Goal: Task Accomplishment & Management: Use online tool/utility

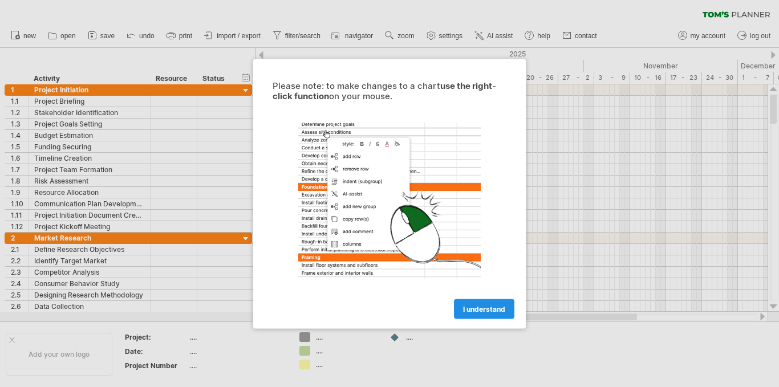
click at [475, 312] on span "I understand" at bounding box center [484, 309] width 42 height 9
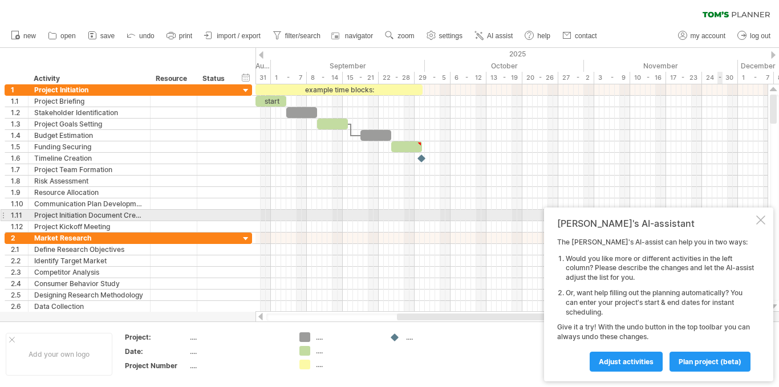
click at [762, 216] on div at bounding box center [761, 220] width 9 height 9
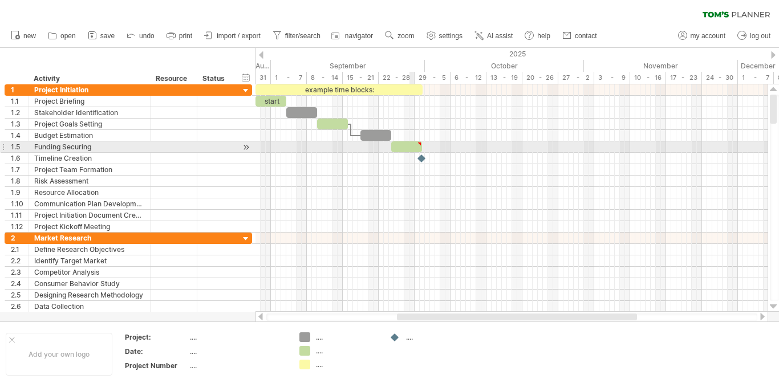
type textarea "**********"
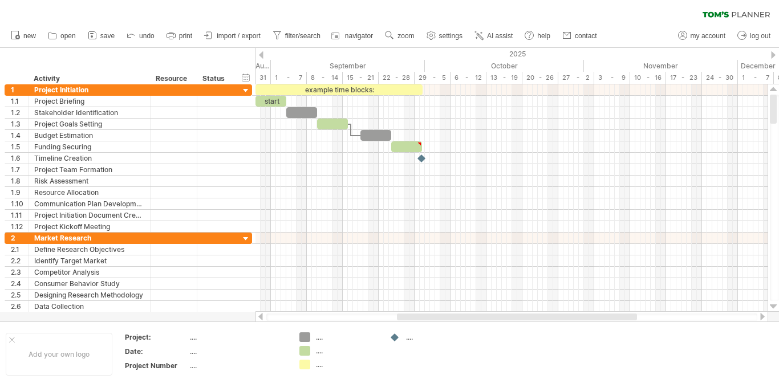
click at [262, 56] on div at bounding box center [261, 54] width 5 height 7
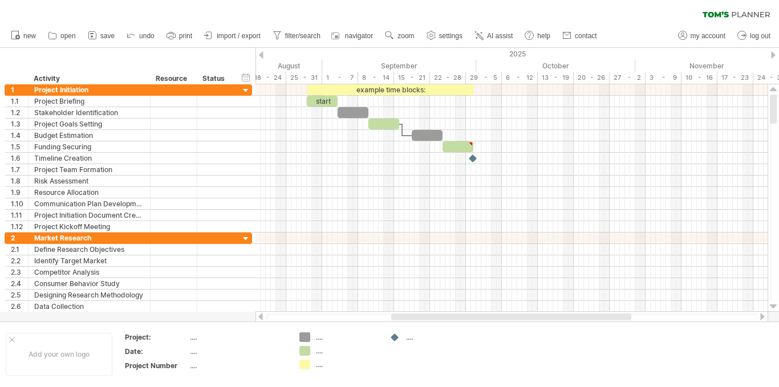
click at [262, 56] on div at bounding box center [261, 54] width 5 height 7
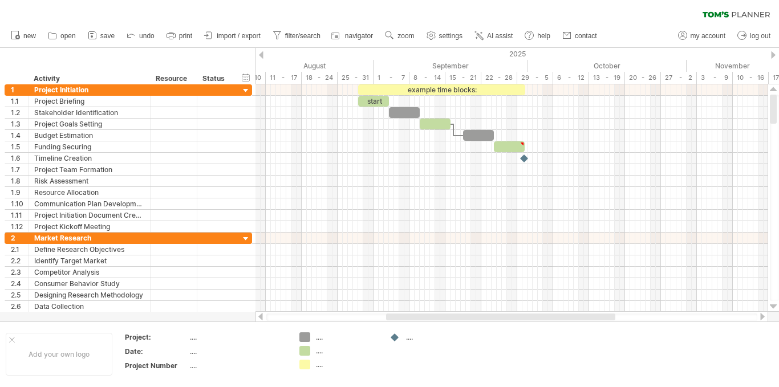
click at [262, 56] on div at bounding box center [261, 54] width 5 height 7
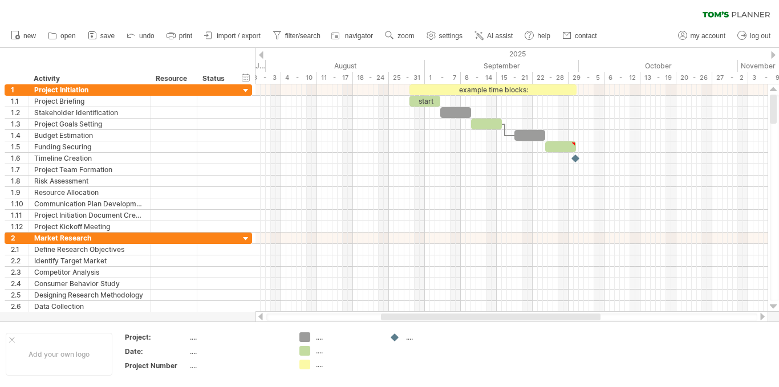
click at [262, 56] on div at bounding box center [261, 54] width 5 height 7
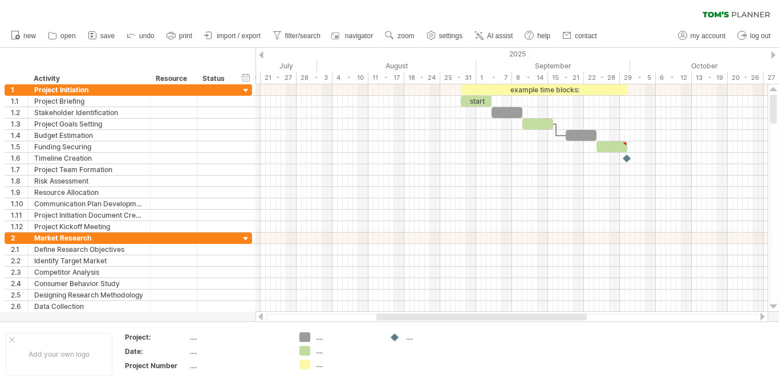
click at [262, 56] on div at bounding box center [261, 54] width 5 height 7
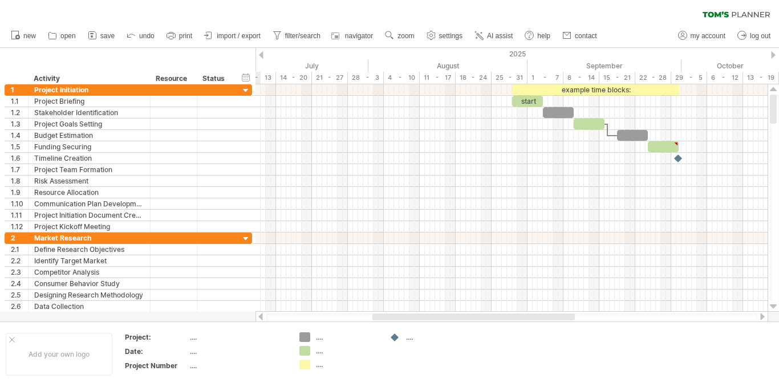
click at [262, 56] on div at bounding box center [261, 54] width 5 height 7
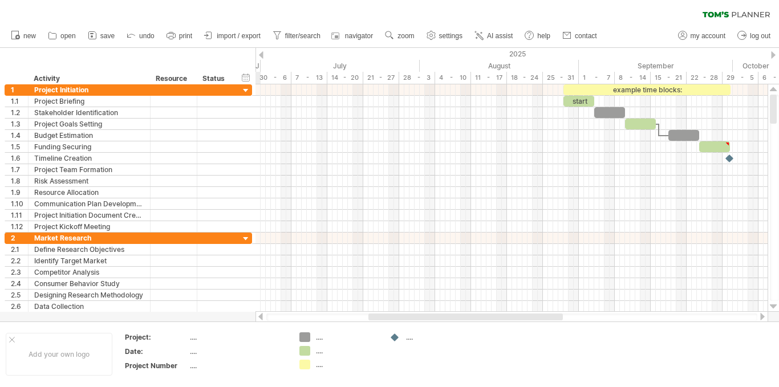
click at [262, 56] on div at bounding box center [261, 54] width 5 height 7
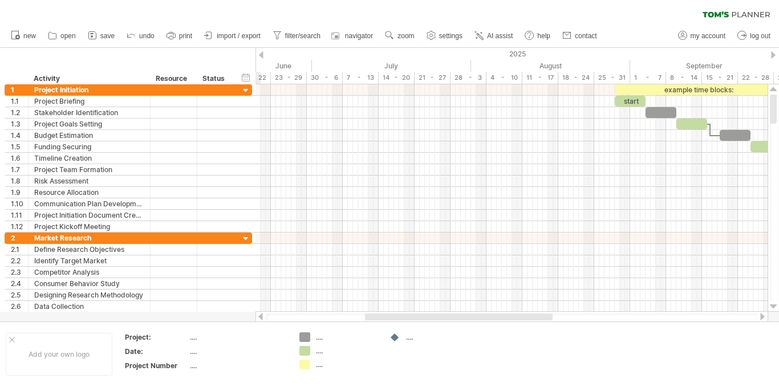
click at [262, 56] on div at bounding box center [261, 54] width 5 height 7
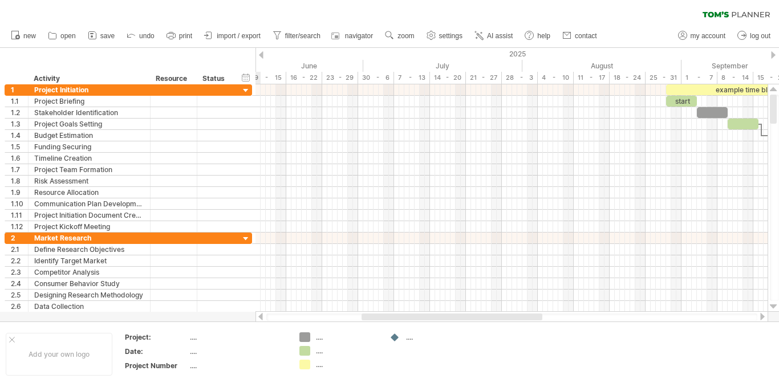
click at [262, 56] on div at bounding box center [261, 54] width 5 height 7
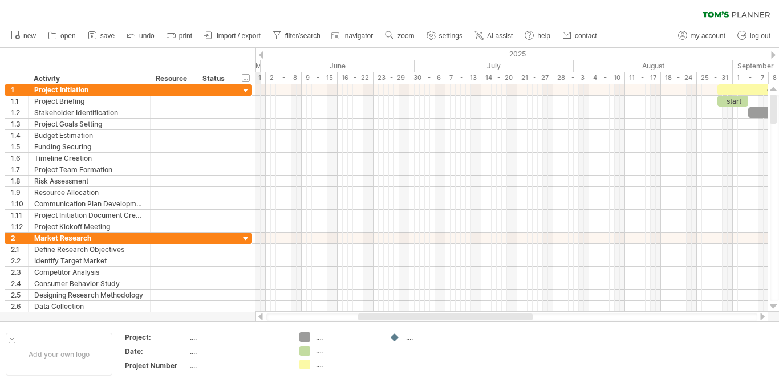
click at [262, 56] on div at bounding box center [261, 54] width 5 height 7
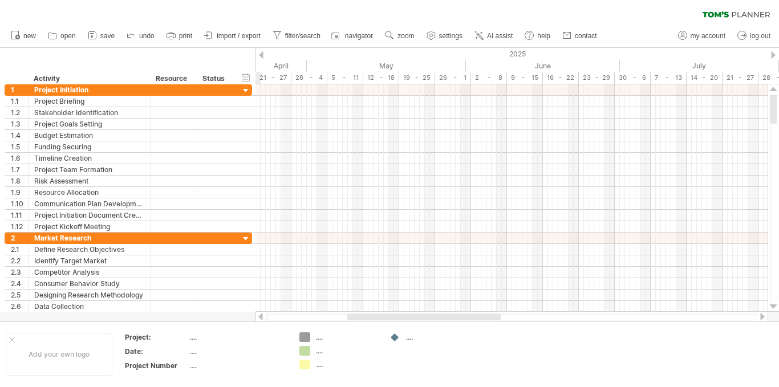
click at [262, 56] on div at bounding box center [261, 54] width 5 height 7
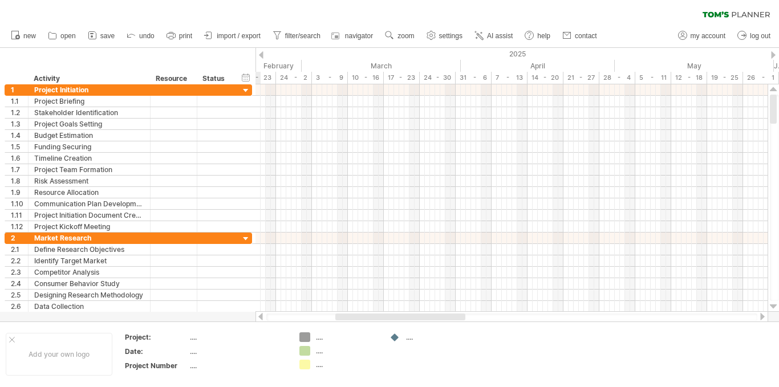
click at [262, 56] on div at bounding box center [261, 54] width 5 height 7
click at [775, 54] on div at bounding box center [773, 54] width 5 height 7
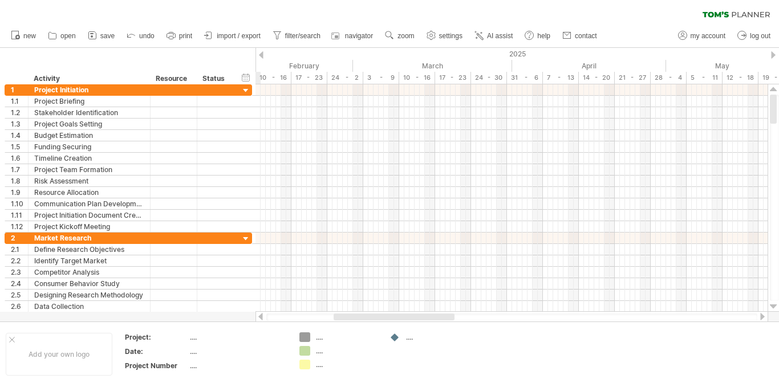
click at [775, 54] on div at bounding box center [773, 54] width 5 height 7
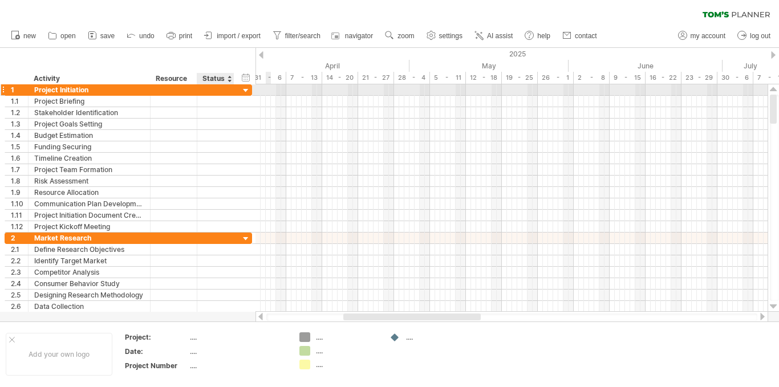
click at [242, 91] on div at bounding box center [246, 91] width 11 height 11
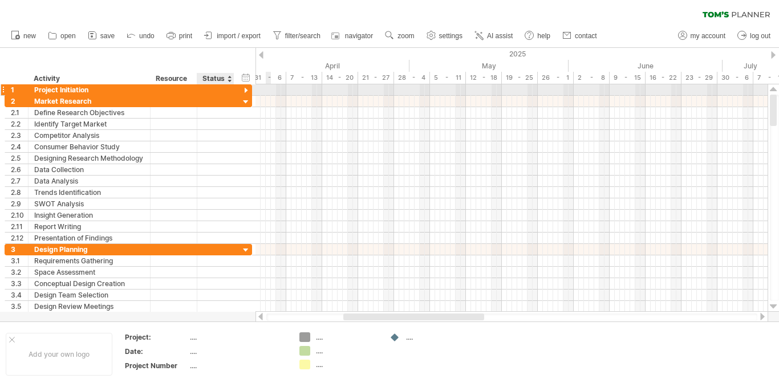
click at [246, 87] on div at bounding box center [246, 91] width 11 height 11
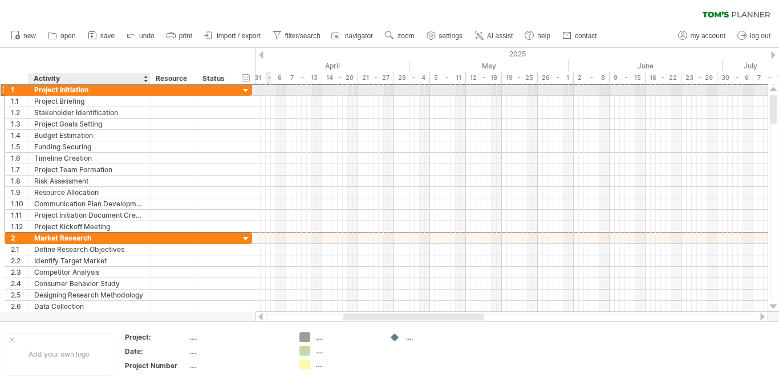
click at [126, 89] on div "Project Initiation" at bounding box center [89, 89] width 110 height 11
type input "*"
type input "*****"
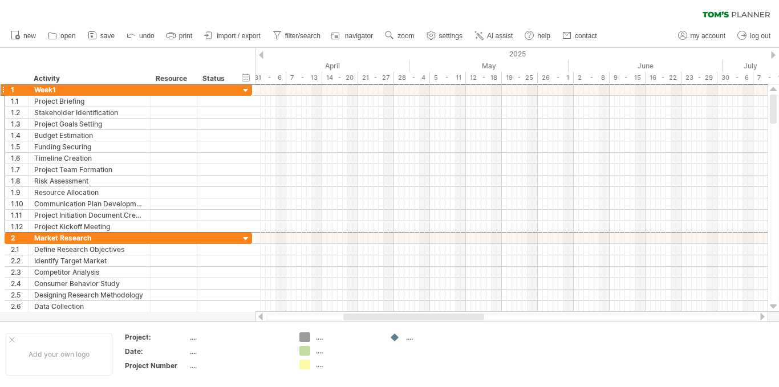
click at [774, 56] on div at bounding box center [773, 54] width 5 height 7
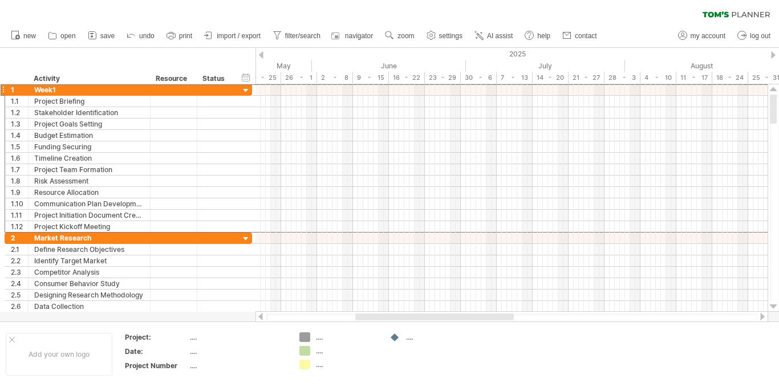
click at [774, 56] on div at bounding box center [773, 54] width 5 height 7
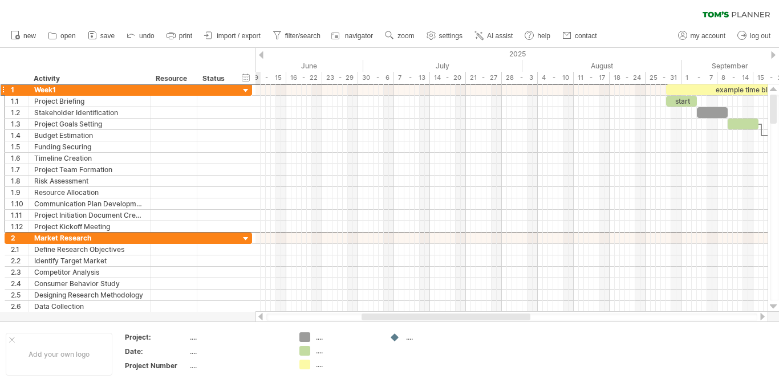
click at [774, 56] on div at bounding box center [773, 54] width 5 height 7
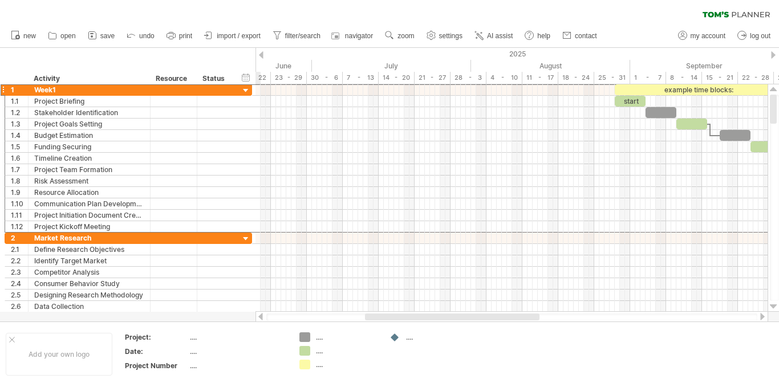
click at [774, 56] on div at bounding box center [773, 54] width 5 height 7
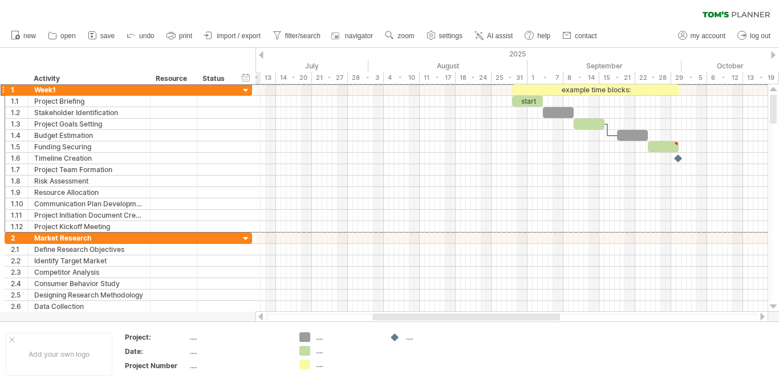
click at [774, 56] on div at bounding box center [773, 54] width 5 height 7
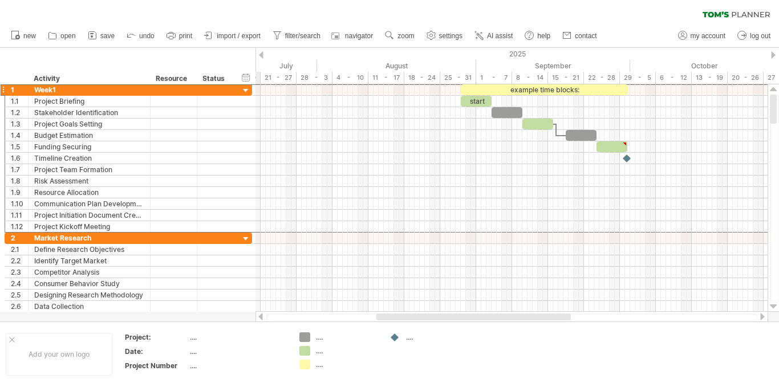
click at [774, 56] on div at bounding box center [773, 54] width 5 height 7
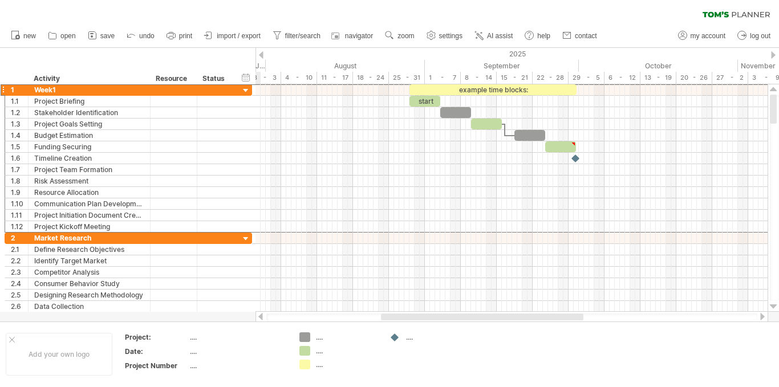
click at [774, 56] on div at bounding box center [773, 54] width 5 height 7
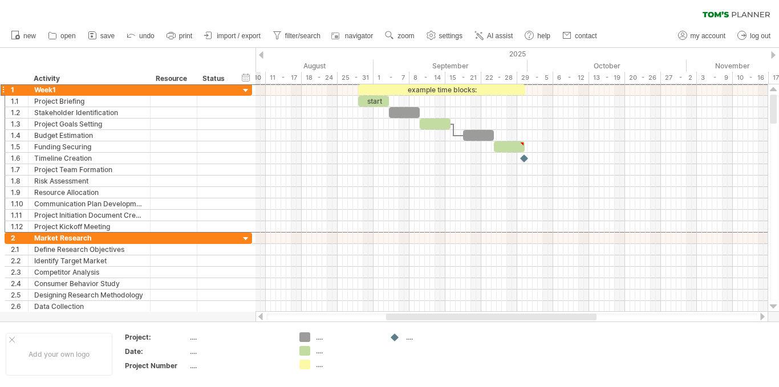
click at [774, 56] on div at bounding box center [773, 54] width 5 height 7
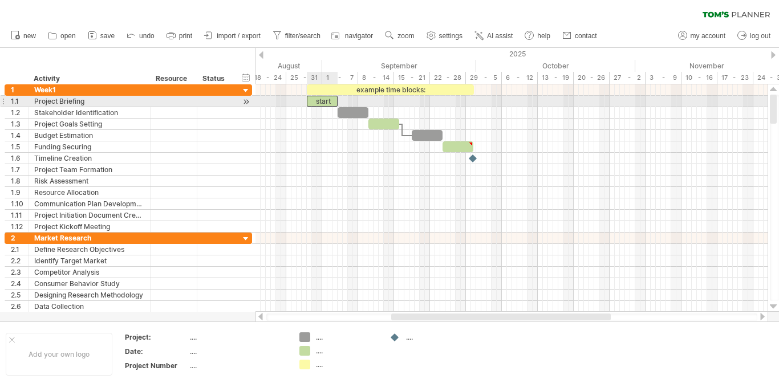
click at [323, 96] on div "start" at bounding box center [322, 101] width 31 height 11
click at [327, 102] on div "*****" at bounding box center [322, 101] width 31 height 11
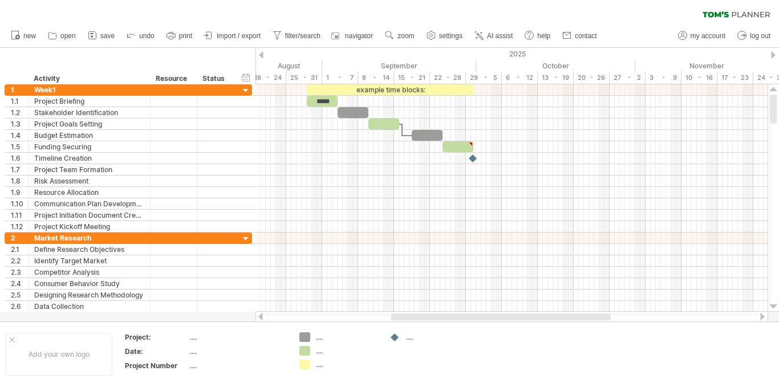
click at [263, 54] on div at bounding box center [261, 54] width 5 height 7
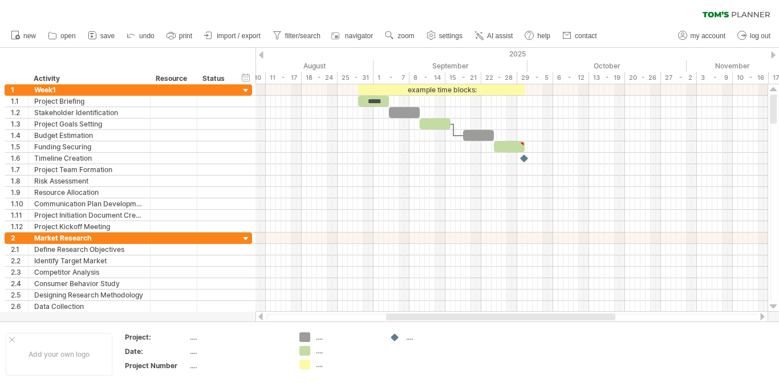
click at [263, 54] on div at bounding box center [261, 54] width 5 height 7
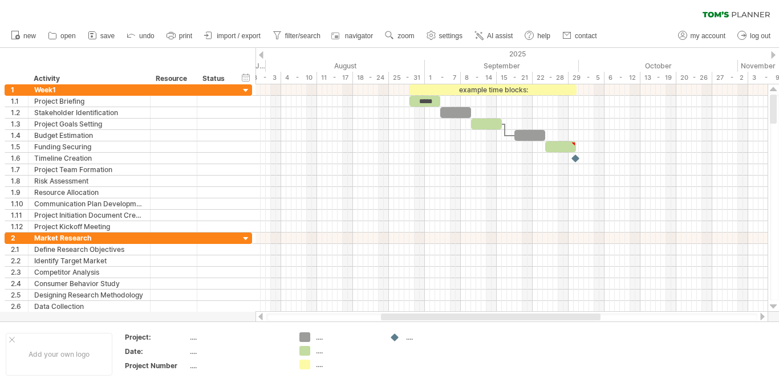
click at [263, 54] on div at bounding box center [261, 54] width 5 height 7
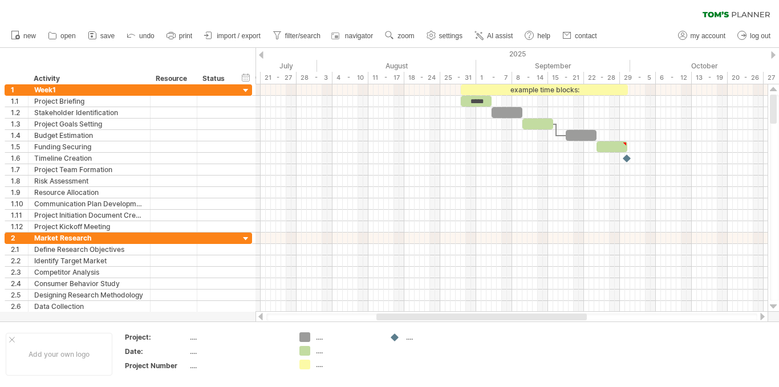
click at [263, 54] on div at bounding box center [261, 54] width 5 height 7
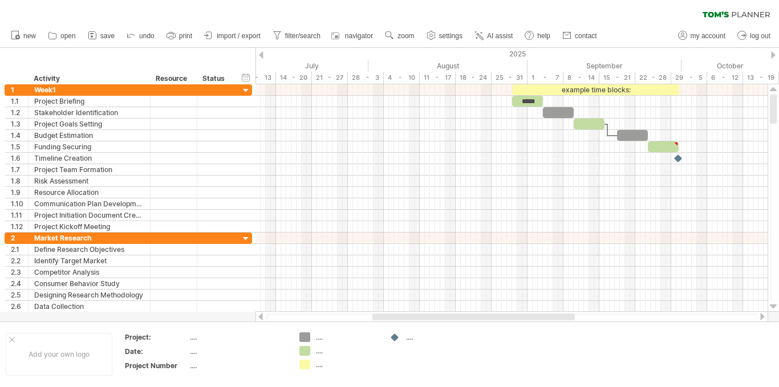
click at [263, 54] on div at bounding box center [261, 54] width 5 height 7
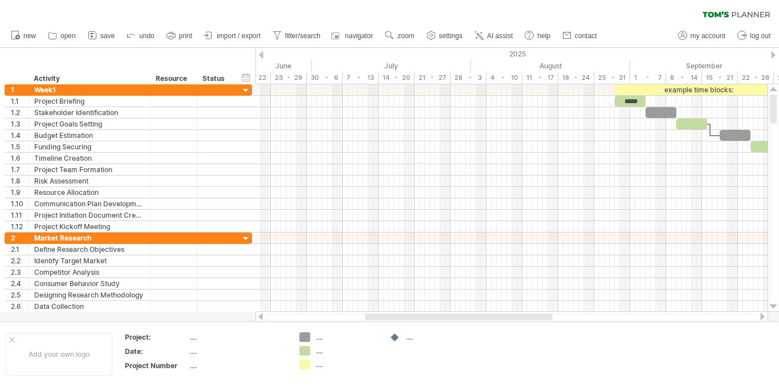
click at [263, 54] on div at bounding box center [261, 54] width 5 height 7
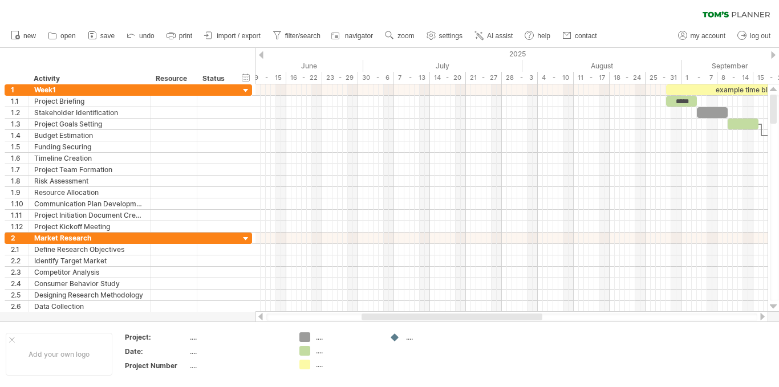
click at [263, 54] on div at bounding box center [261, 54] width 5 height 7
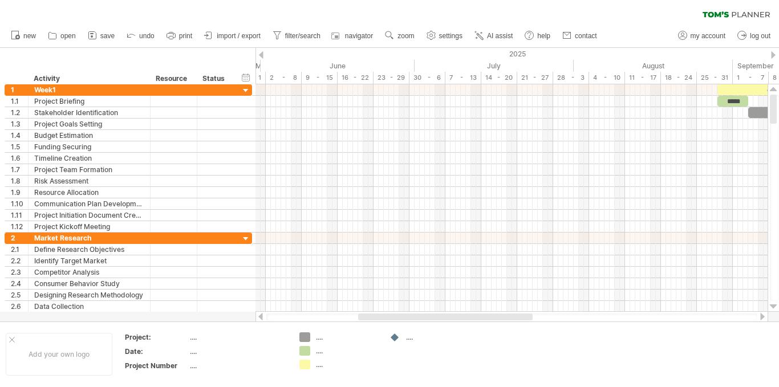
click at [263, 54] on div at bounding box center [261, 54] width 5 height 7
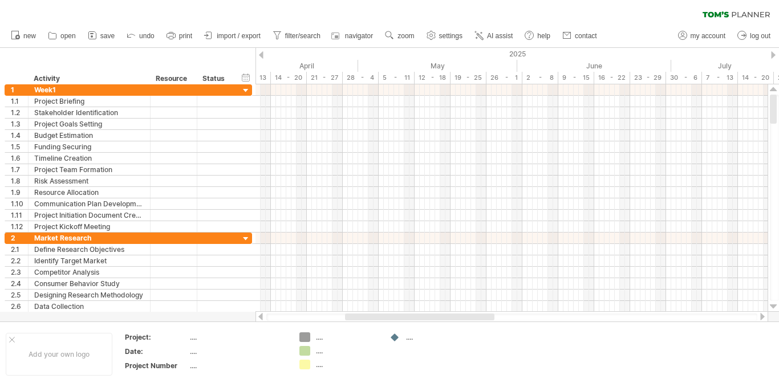
click at [259, 54] on div at bounding box center [261, 54] width 5 height 7
click at [344, 76] on div "14 - 20" at bounding box center [340, 78] width 36 height 12
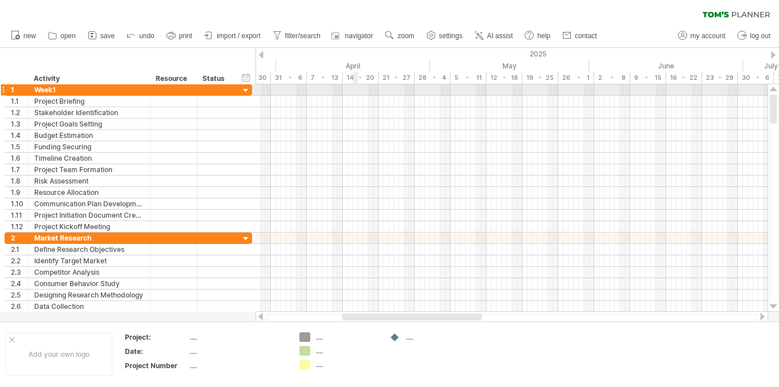
drag, startPoint x: 335, startPoint y: 76, endPoint x: 355, endPoint y: 86, distance: 22.0
click at [355, 86] on div "Trying to reach [DOMAIN_NAME] Connected again... 0% clear filter new 1" at bounding box center [389, 193] width 779 height 387
